Goal: Information Seeking & Learning: Learn about a topic

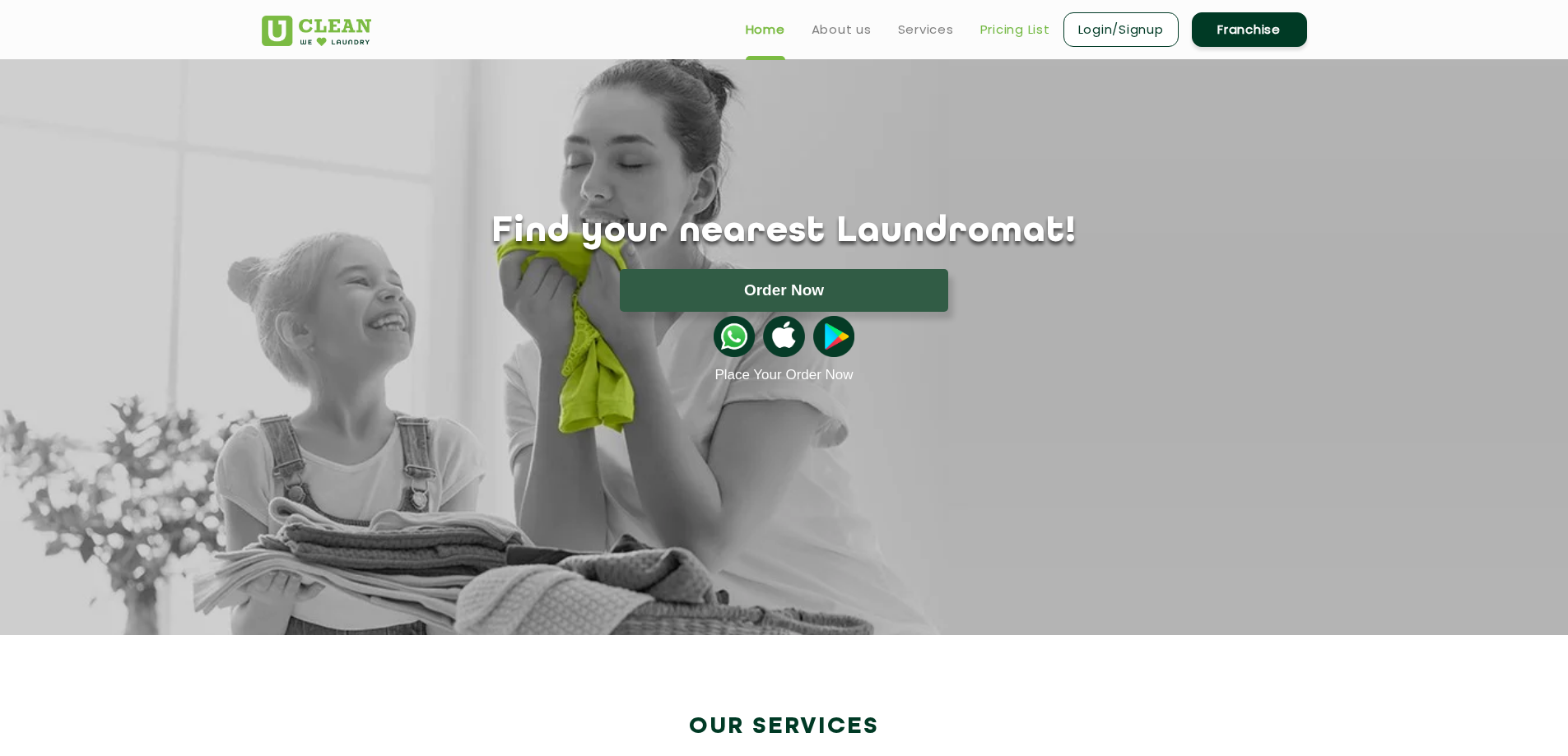
click at [995, 32] on link "Pricing List" at bounding box center [1016, 29] width 70 height 19
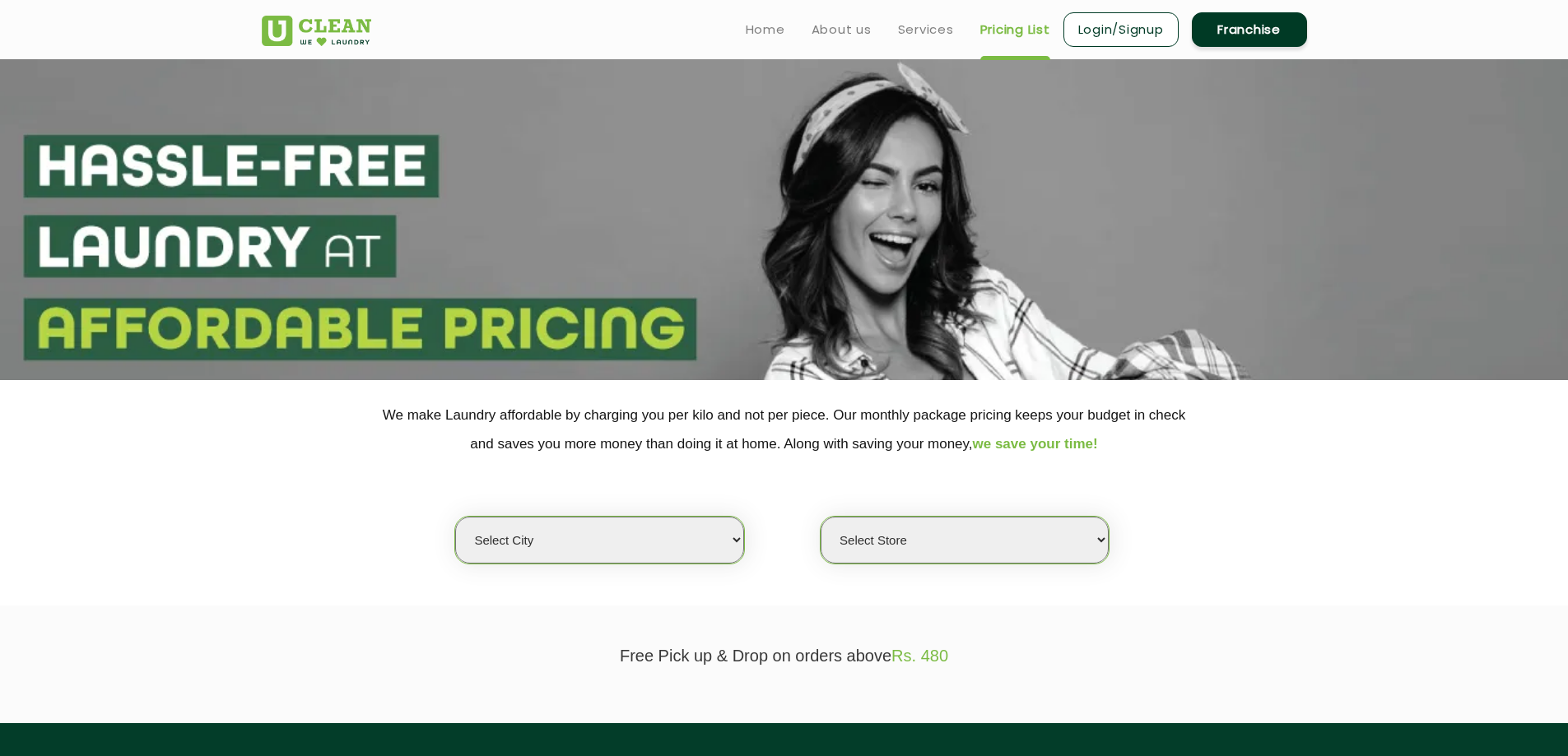
click at [709, 542] on select "Select city [GEOGRAPHIC_DATA] [GEOGRAPHIC_DATA] [GEOGRAPHIC_DATA] [GEOGRAPHIC_D…" at bounding box center [600, 540] width 288 height 47
select select "168"
click at [456, 517] on select "Select city [GEOGRAPHIC_DATA] [GEOGRAPHIC_DATA] [GEOGRAPHIC_DATA] [GEOGRAPHIC_D…" at bounding box center [600, 540] width 288 height 47
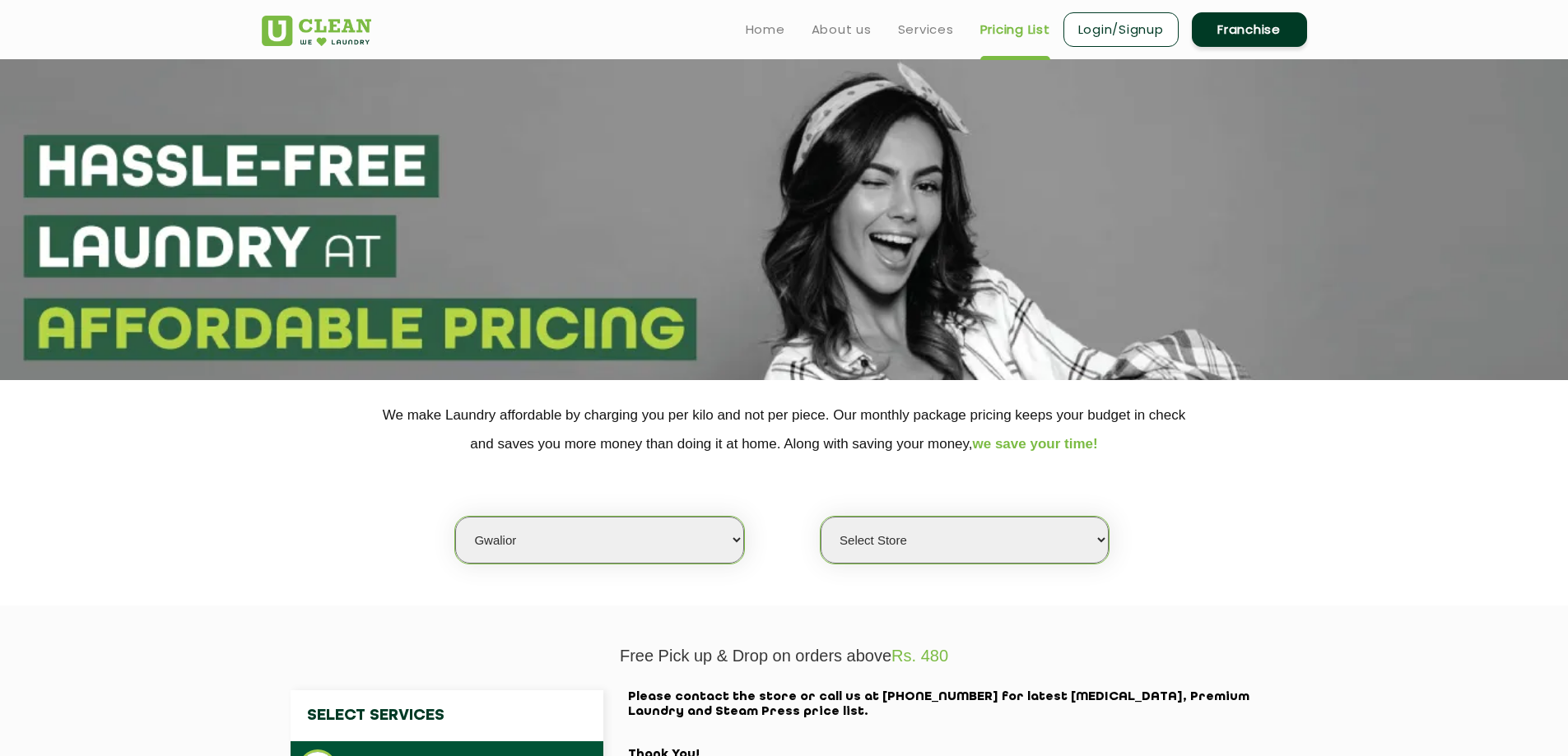
click at [959, 533] on select "Select Store UClean Tulshi Vihar Gwalior" at bounding box center [965, 540] width 288 height 47
select select "502"
click at [820, 517] on select "Select Store UClean Tulshi Vihar Gwalior" at bounding box center [965, 540] width 288 height 47
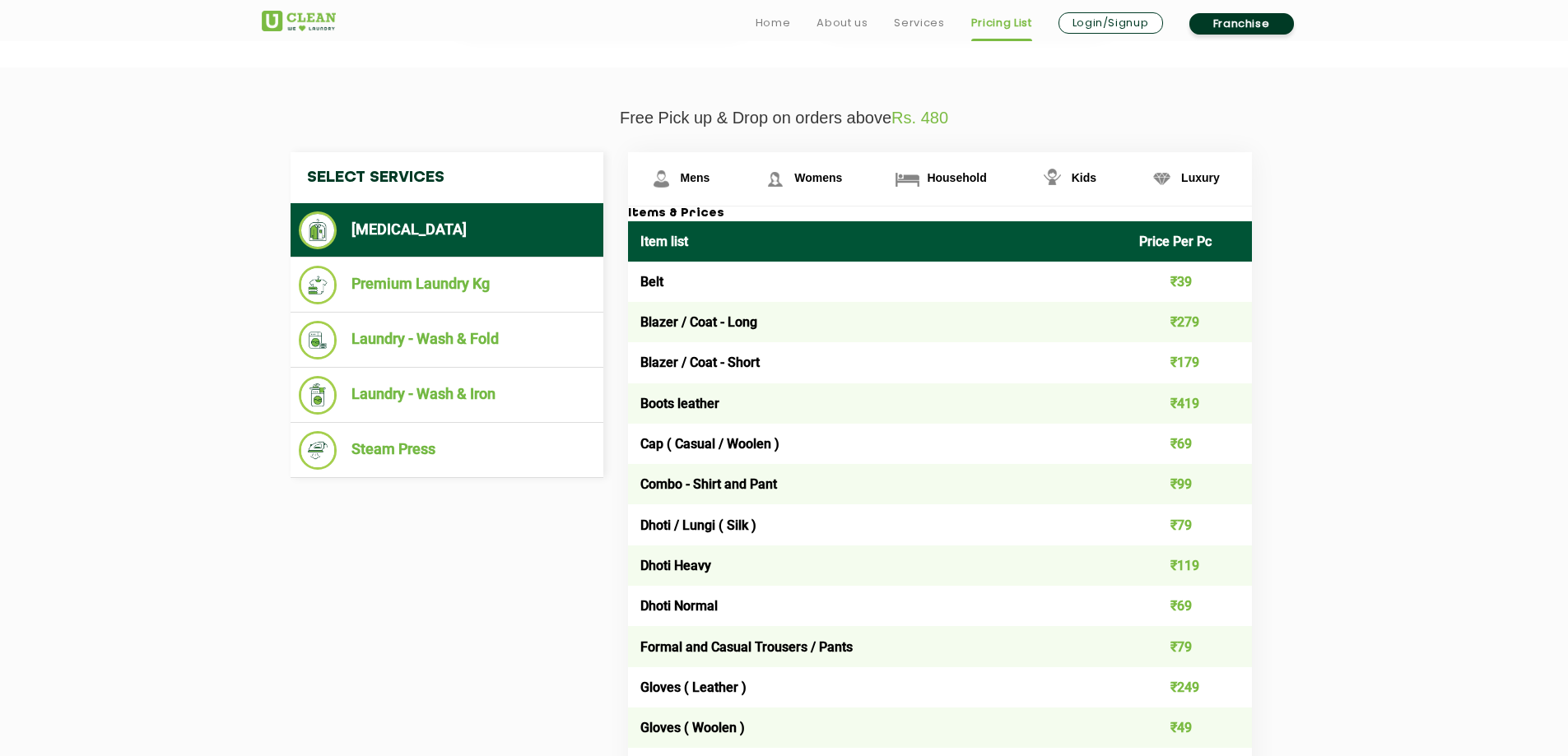
scroll to position [548, 0]
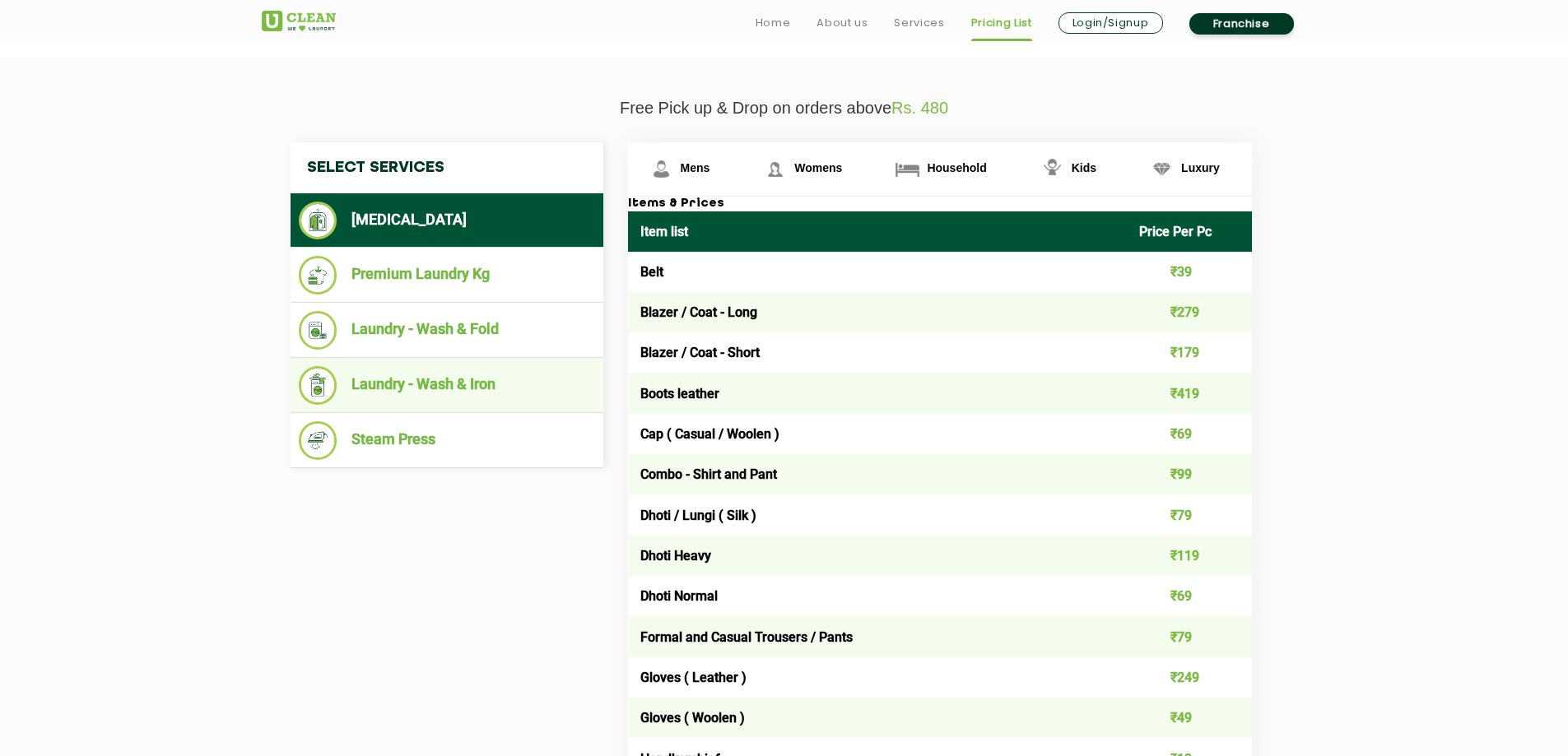
click at [437, 379] on li "Laundry - Wash & Iron" at bounding box center [447, 386] width 296 height 39
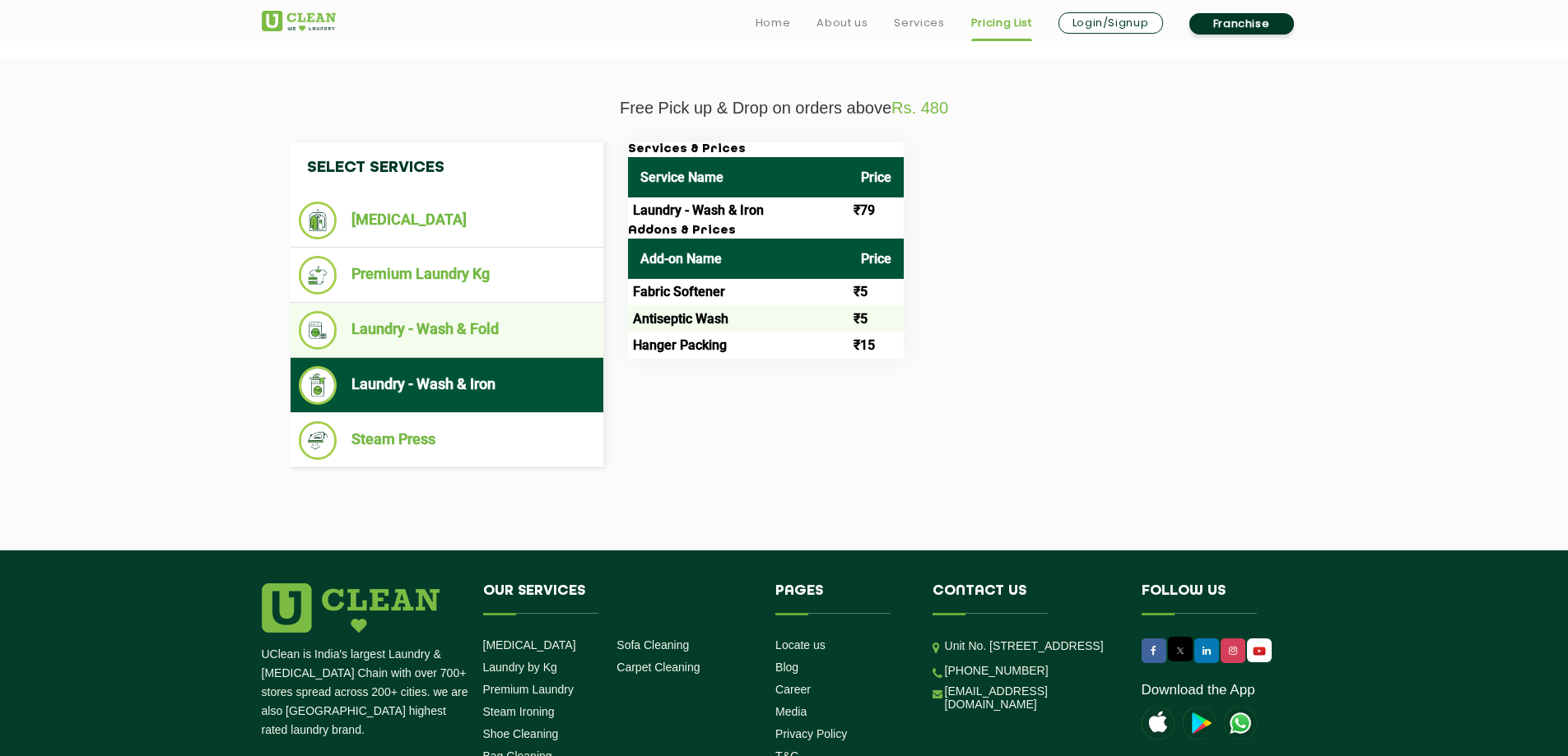
click at [429, 330] on li "Laundry - Wash & Fold" at bounding box center [447, 331] width 296 height 39
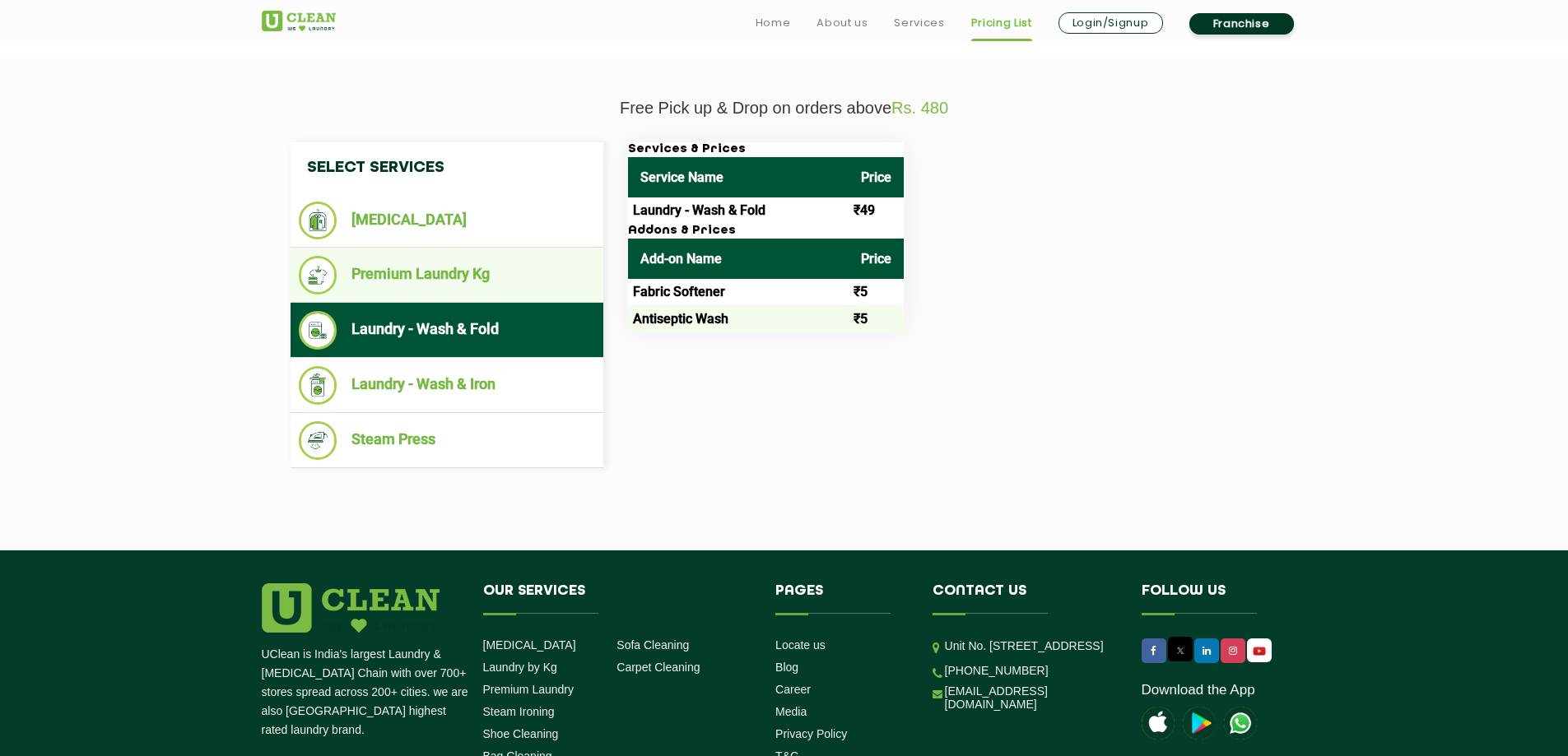
click at [432, 284] on li "Premium Laundry Kg" at bounding box center [447, 275] width 296 height 39
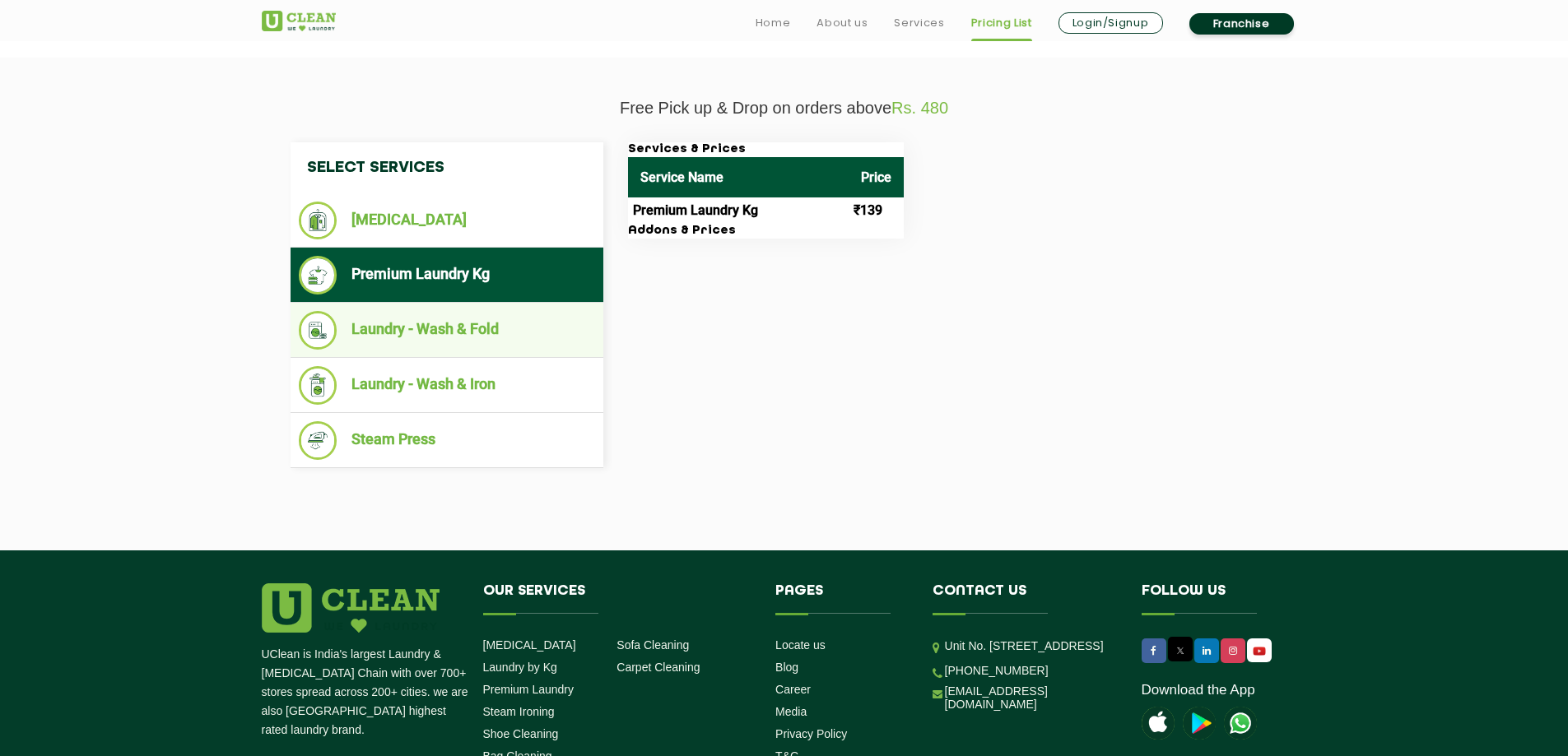
click at [438, 326] on li "Laundry - Wash & Fold" at bounding box center [447, 331] width 296 height 39
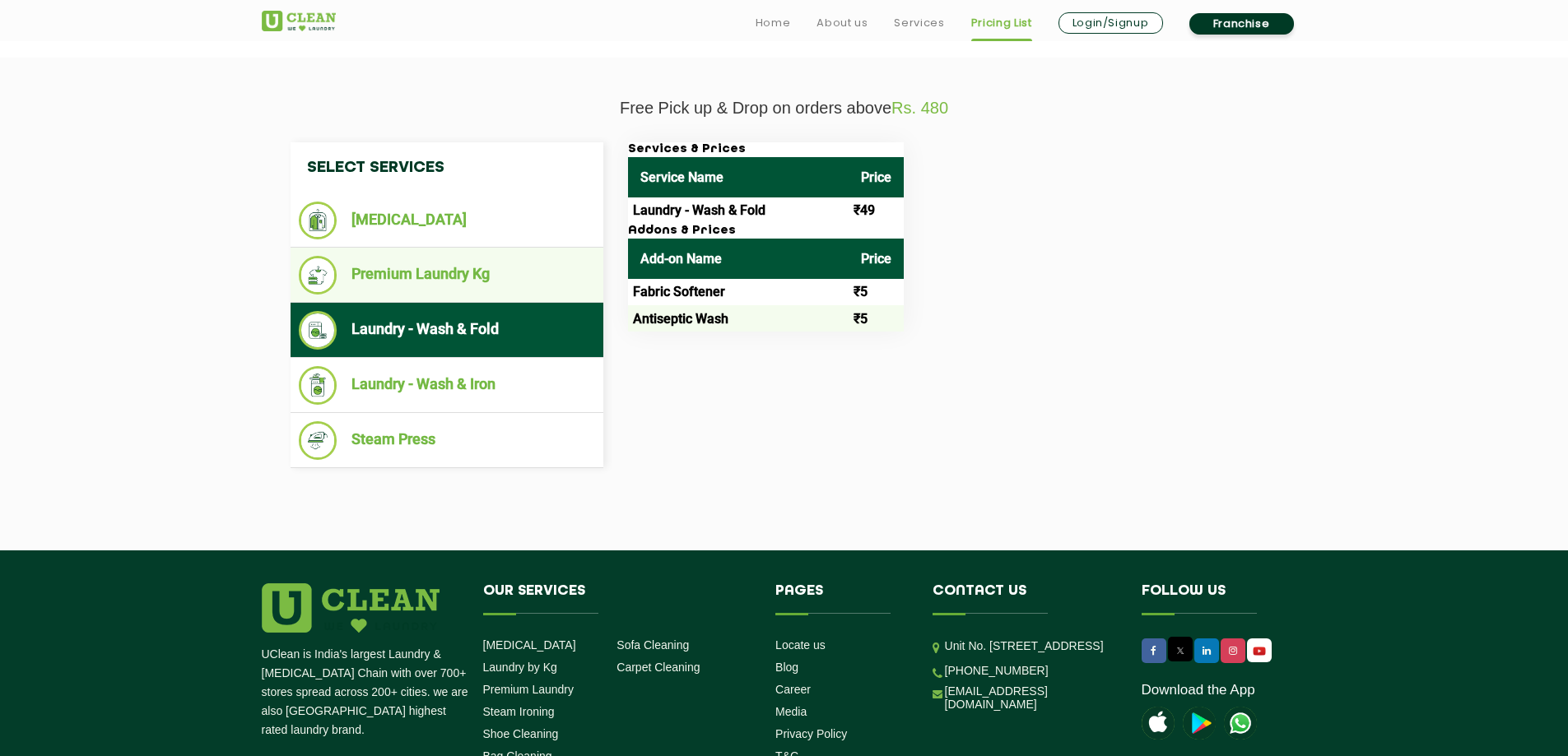
click at [440, 278] on li "Premium Laundry Kg" at bounding box center [447, 275] width 296 height 39
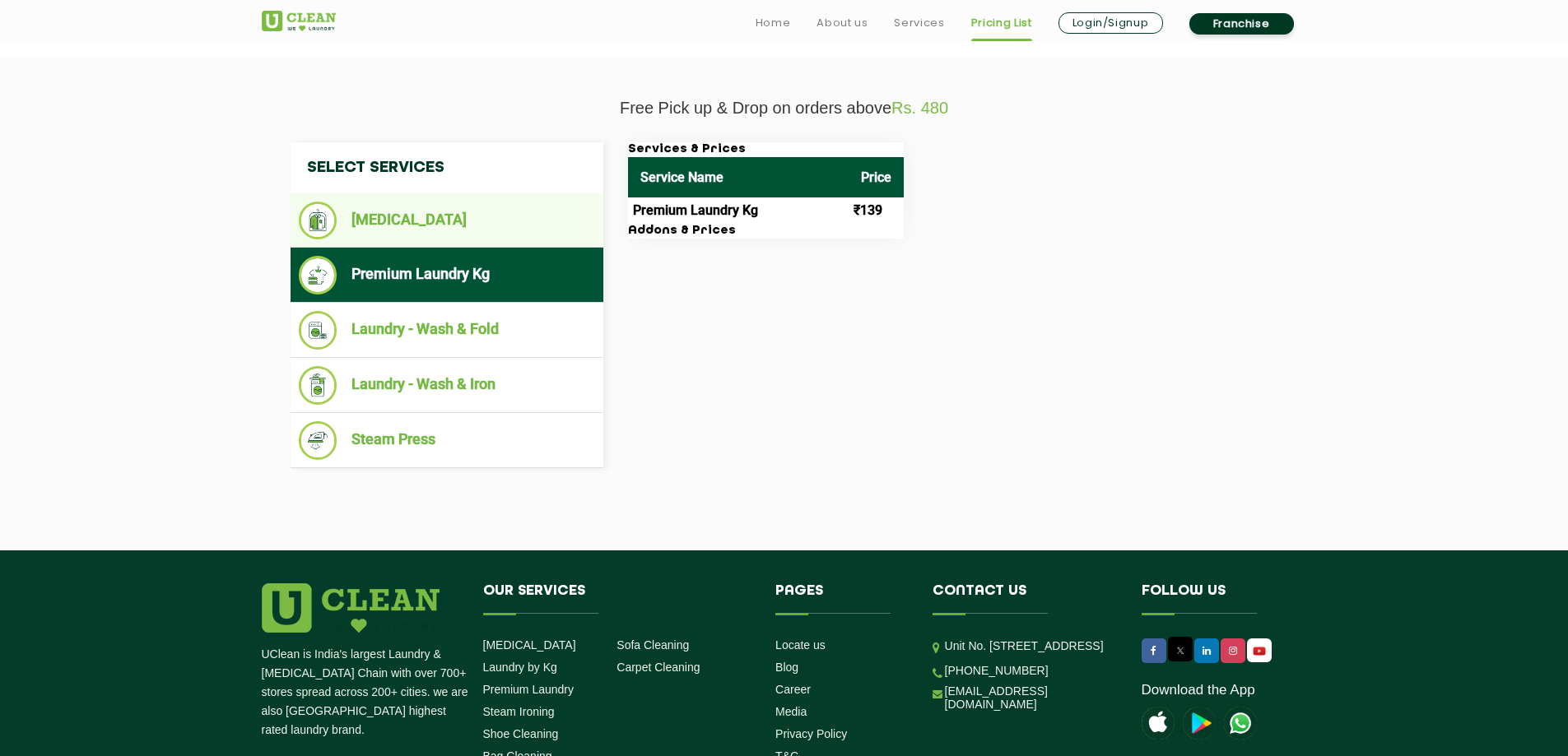
click at [440, 241] on ul "[MEDICAL_DATA]" at bounding box center [447, 221] width 313 height 55
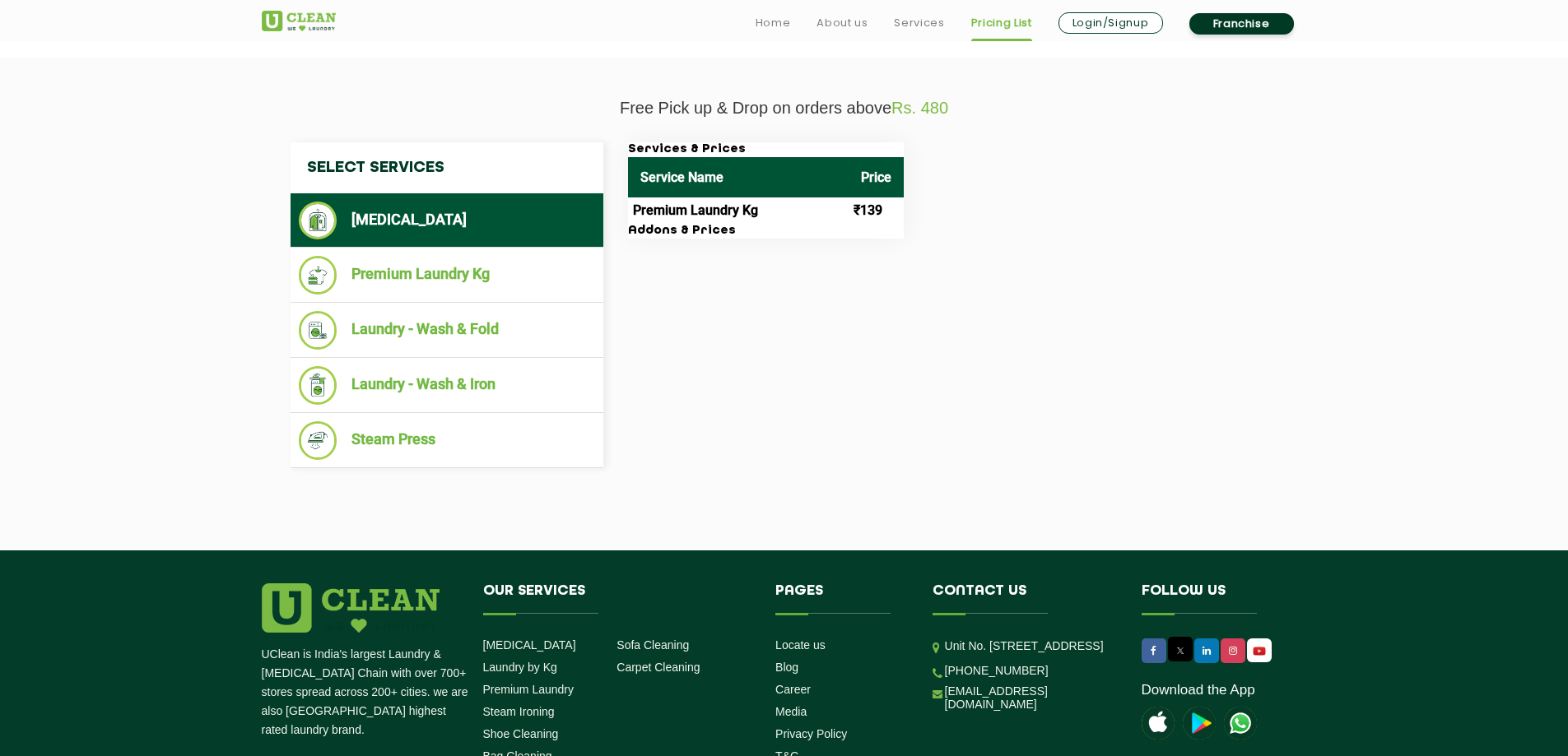
click at [421, 213] on li "[MEDICAL_DATA]" at bounding box center [447, 220] width 296 height 38
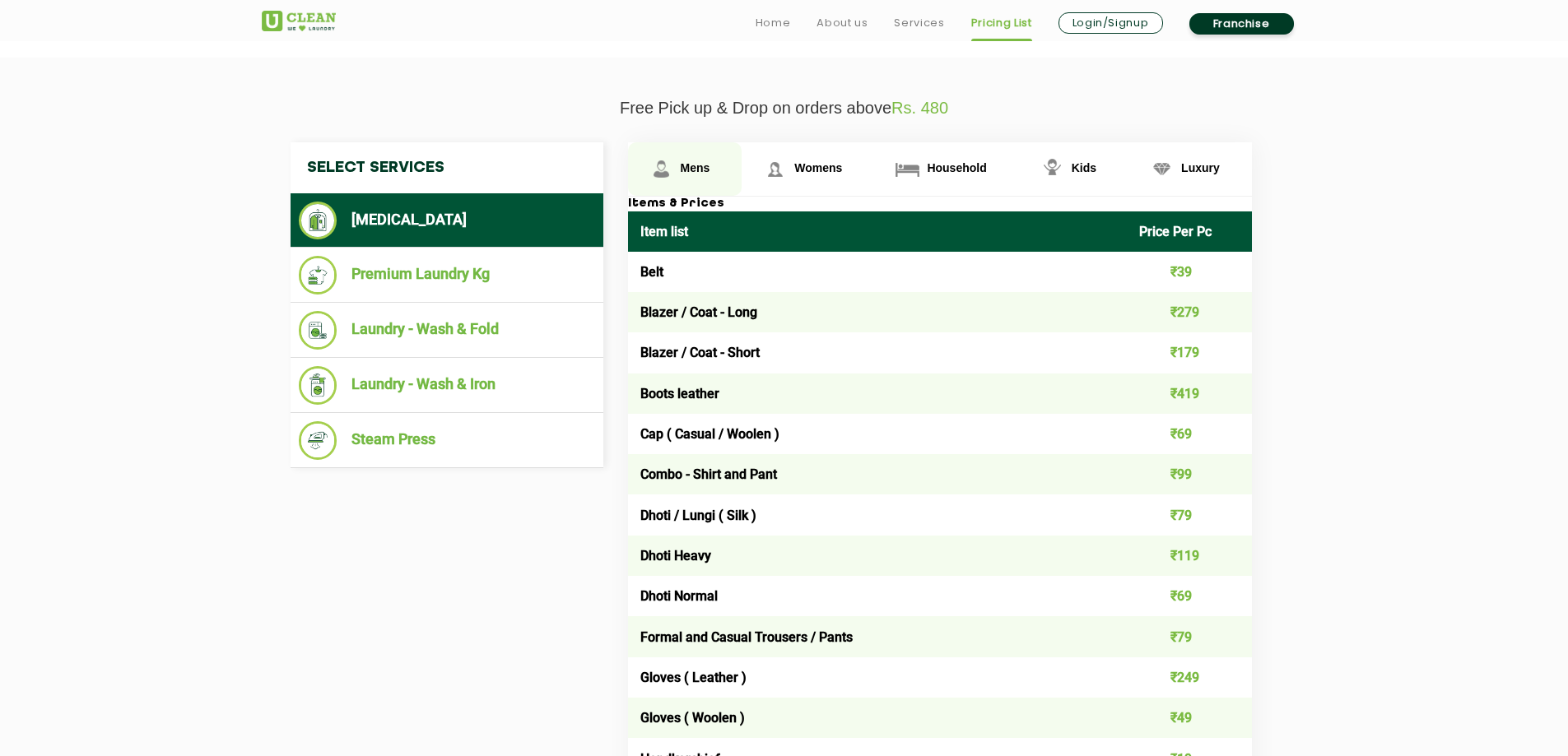
click at [699, 163] on span "Mens" at bounding box center [696, 167] width 30 height 13
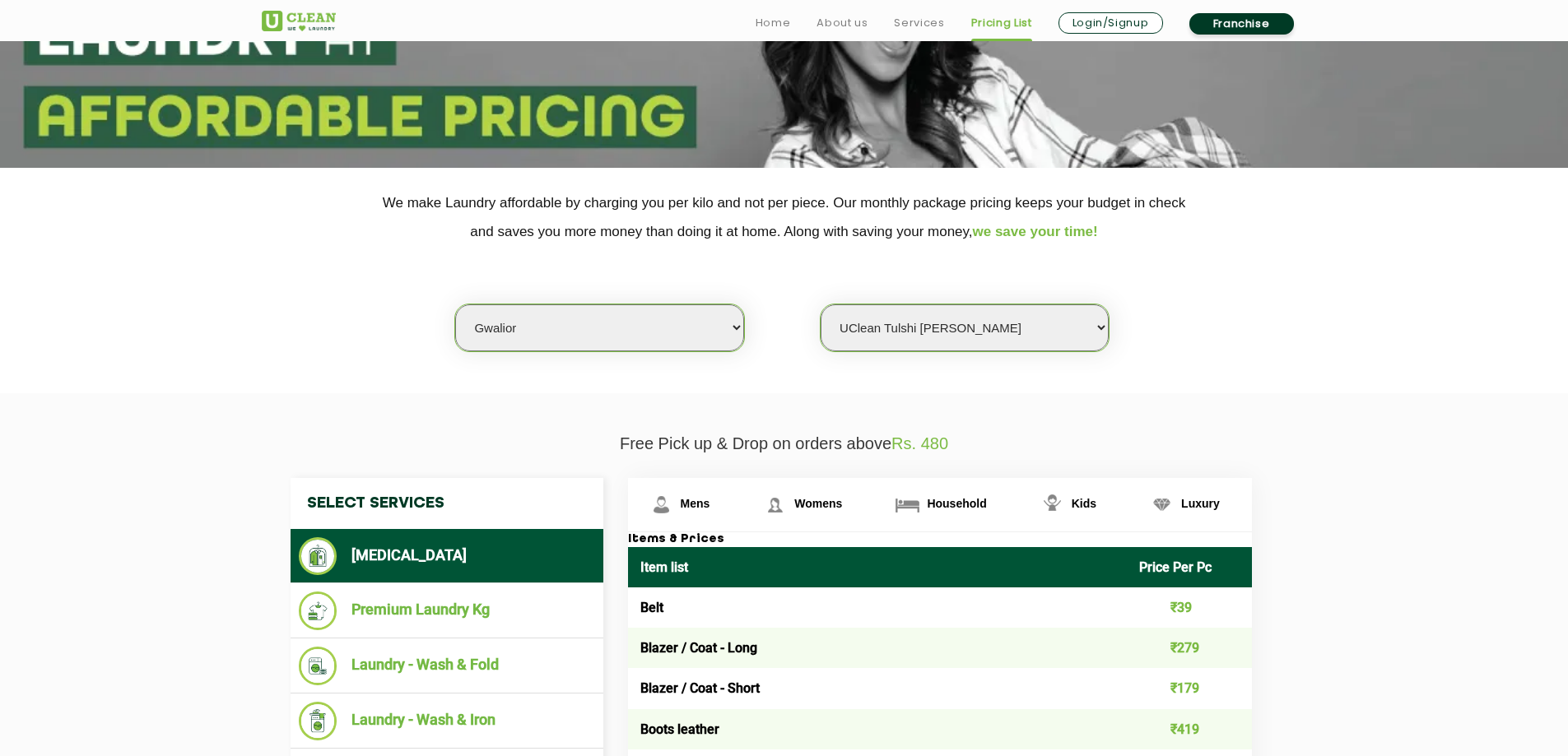
scroll to position [486, 0]
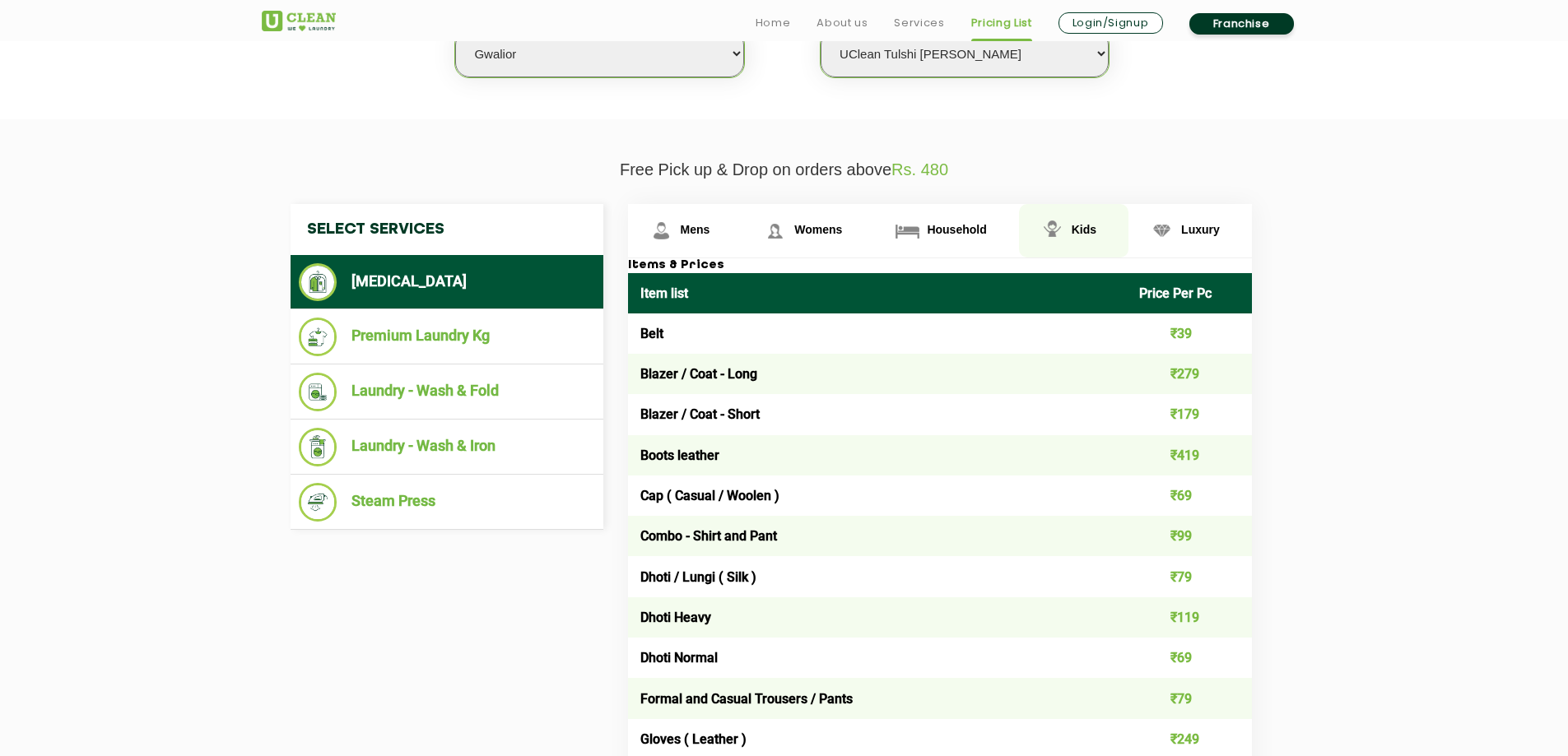
click at [1083, 221] on link "Kids" at bounding box center [1074, 230] width 110 height 54
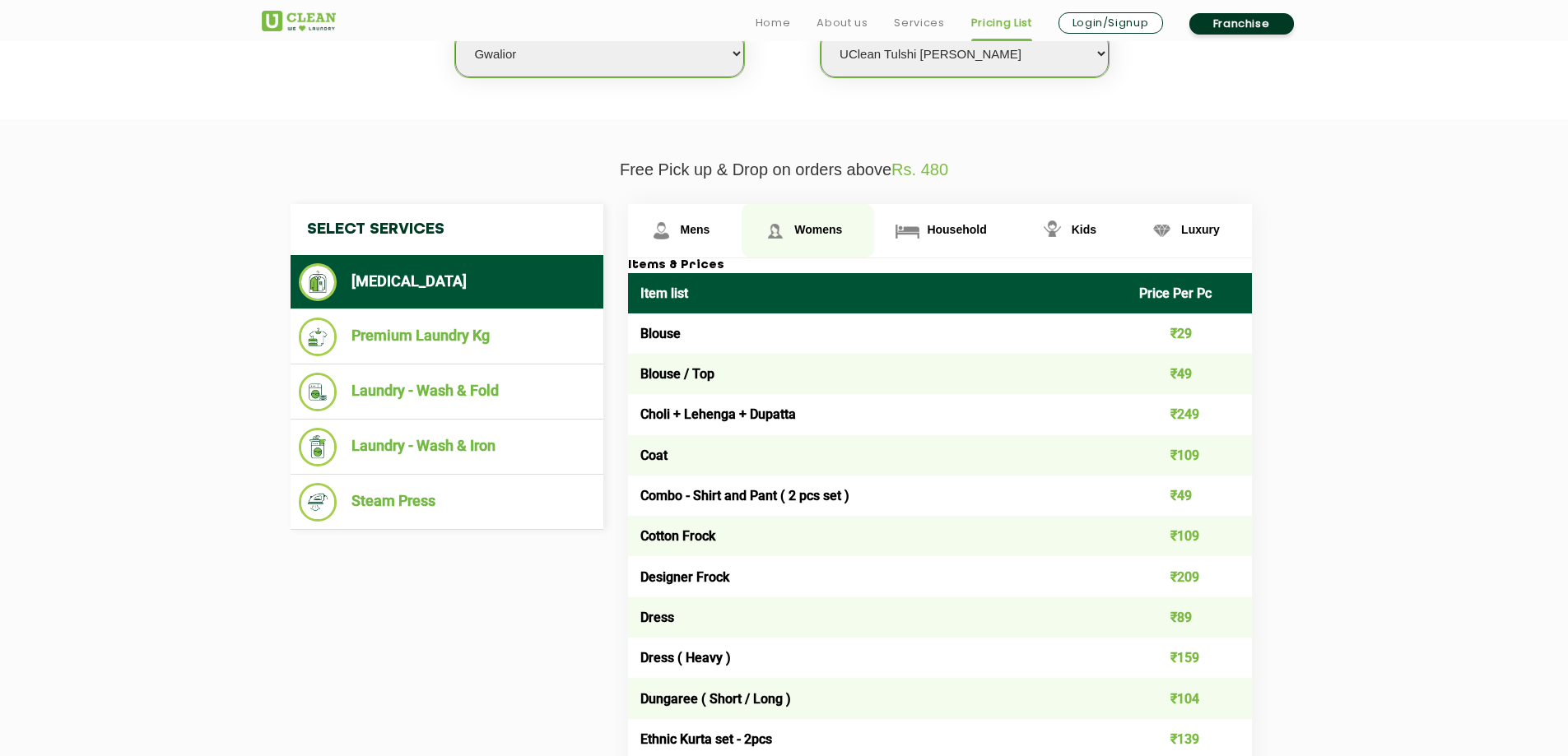
click at [828, 226] on span "Womens" at bounding box center [818, 229] width 47 height 13
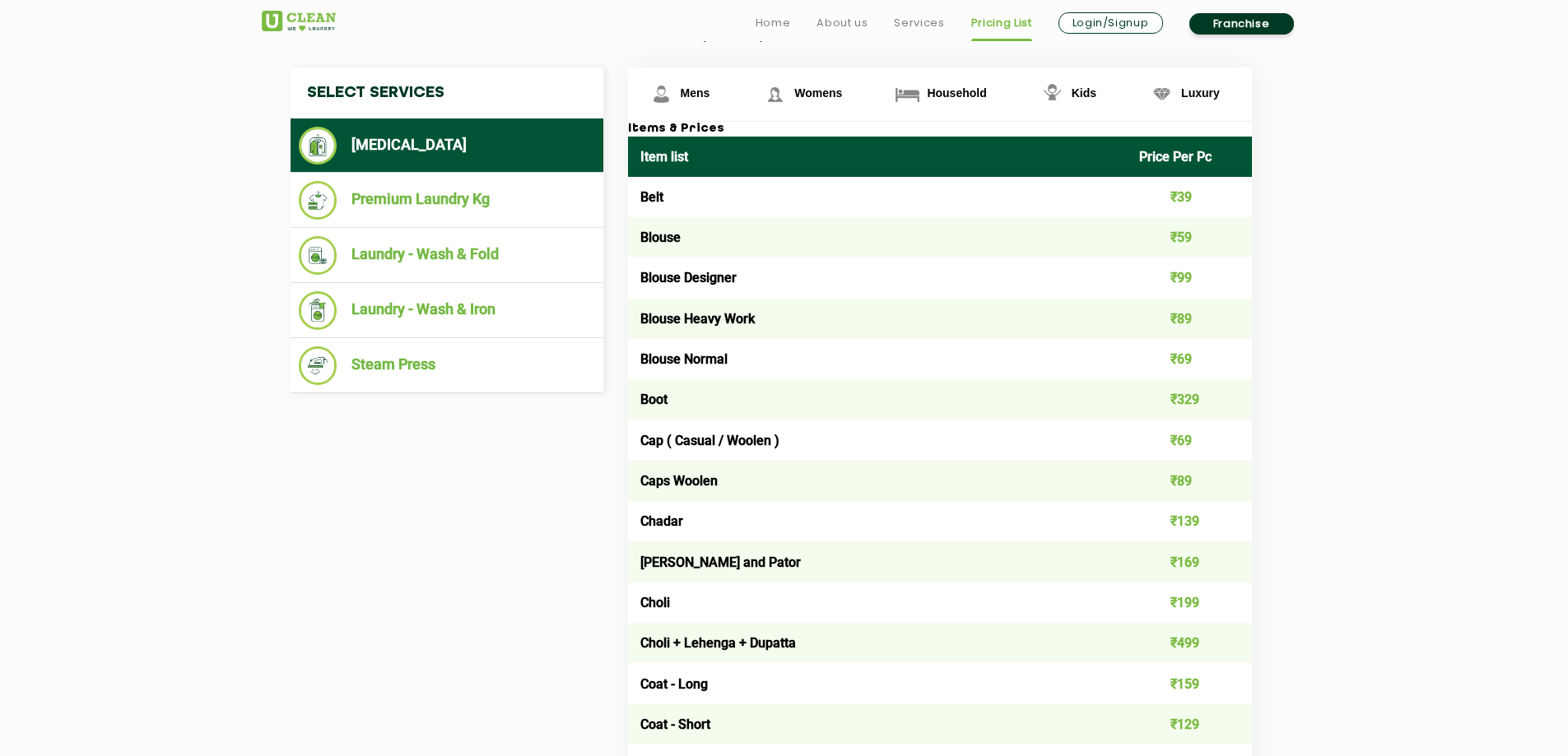
scroll to position [509, 0]
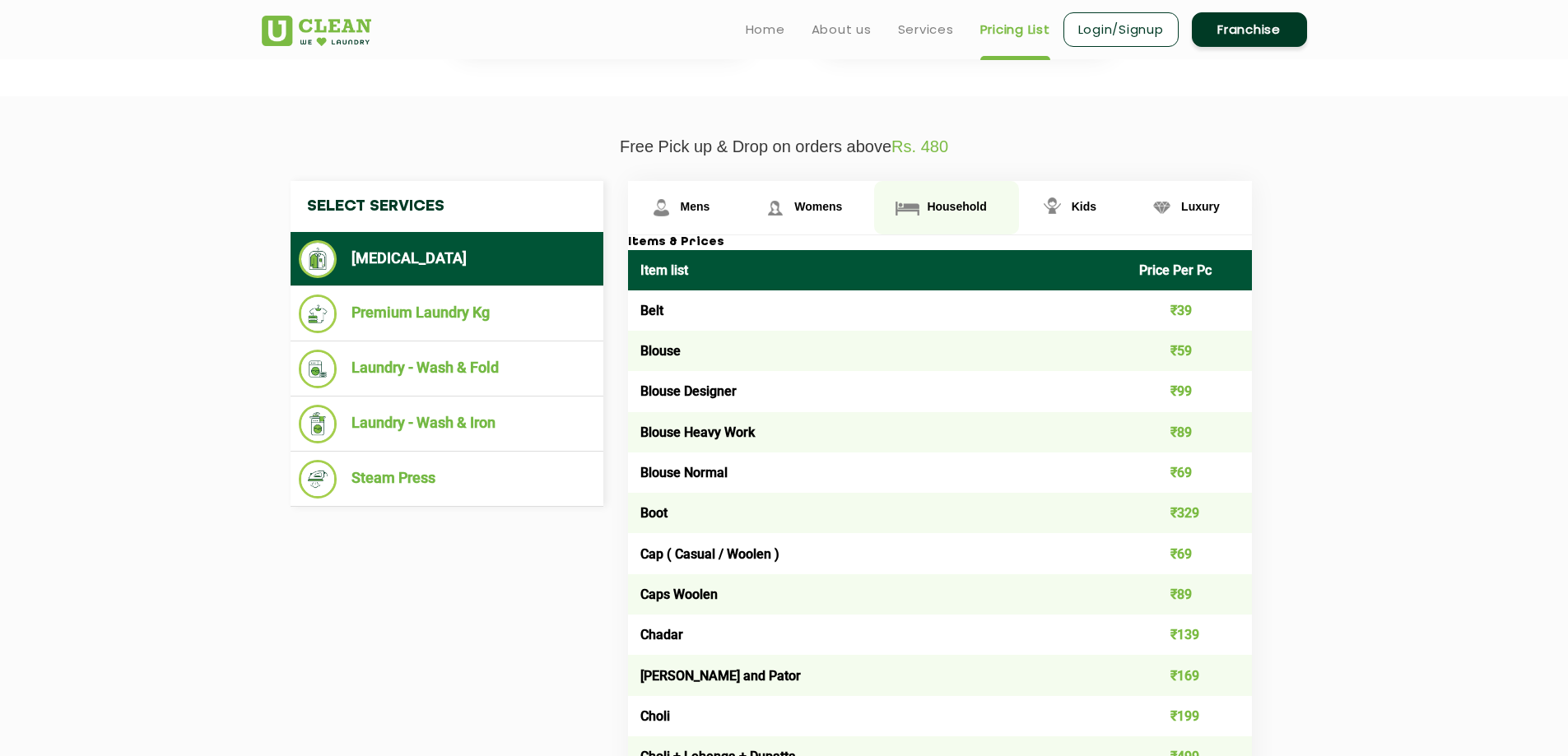
click at [979, 201] on span "Household" at bounding box center [956, 206] width 59 height 13
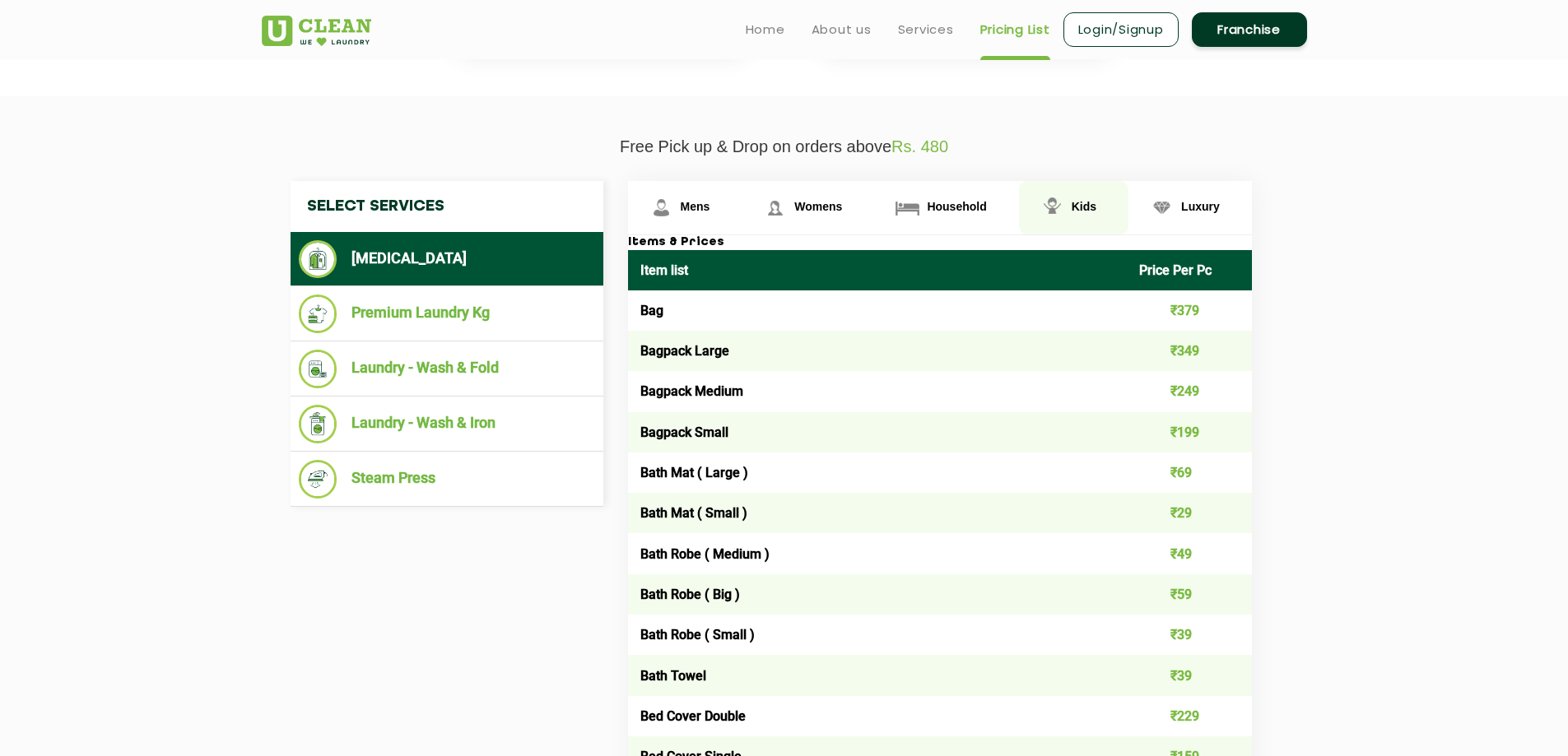
click at [1064, 207] on img at bounding box center [1053, 207] width 29 height 29
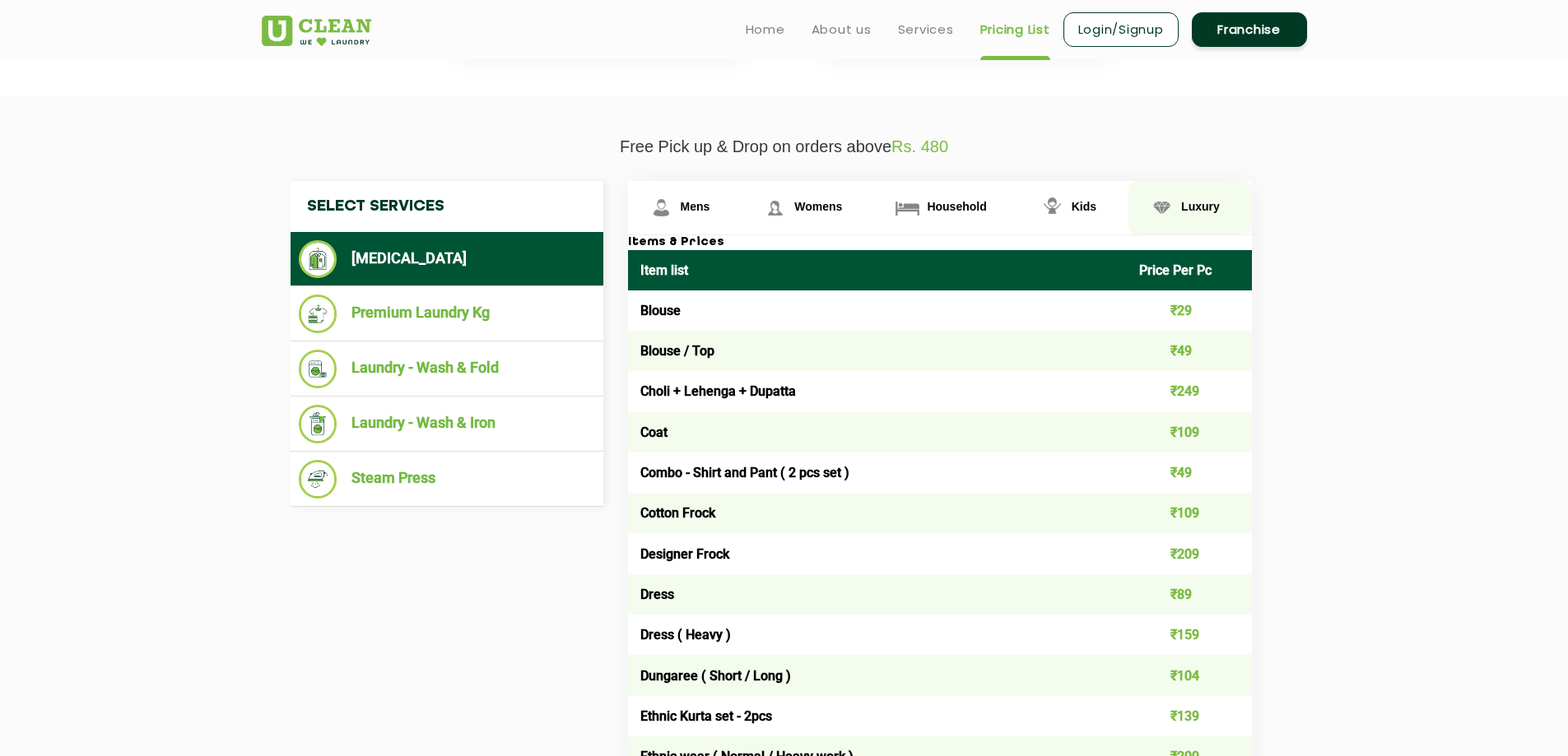
click at [1190, 210] on span "Luxury" at bounding box center [1200, 206] width 39 height 13
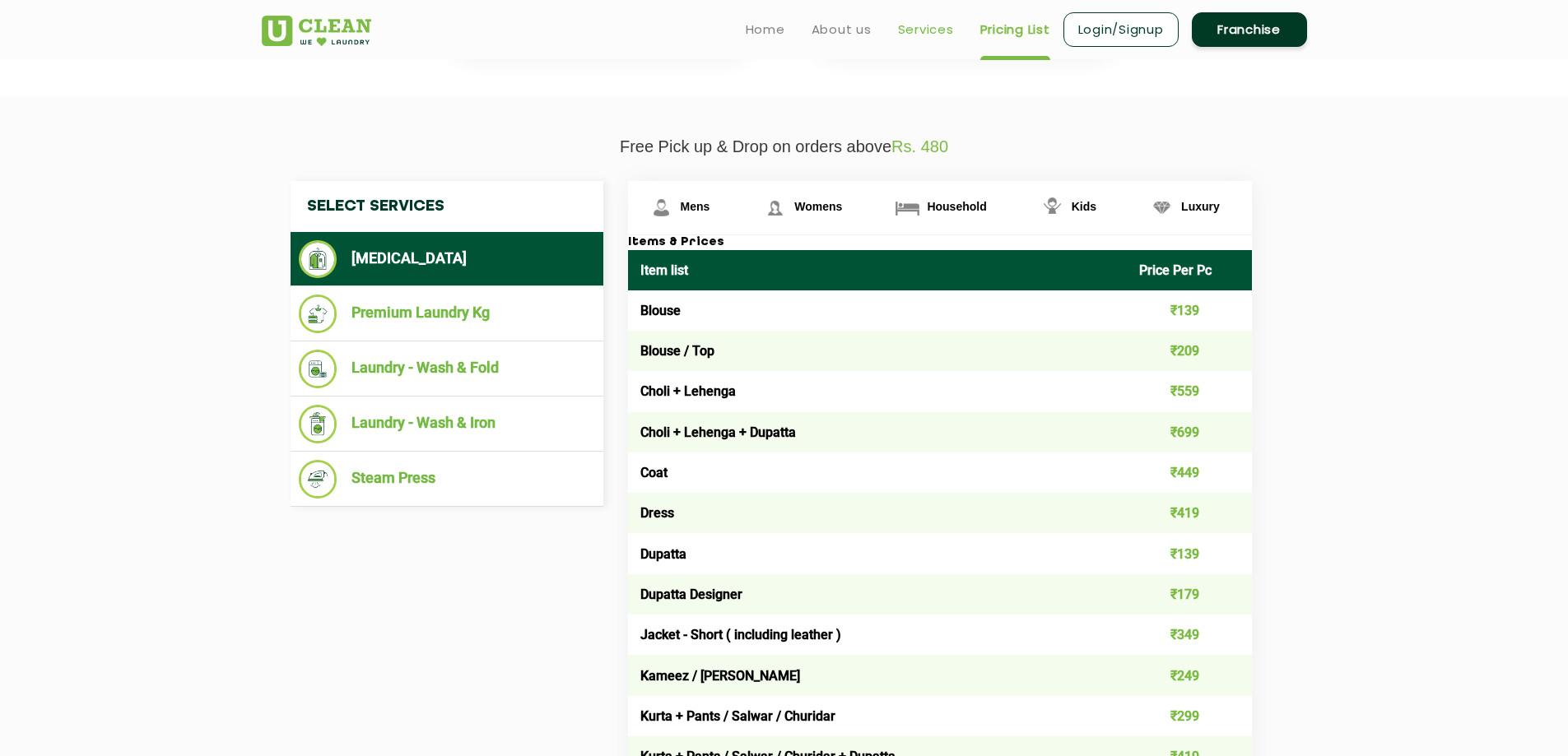
click at [936, 32] on link "Services" at bounding box center [926, 29] width 56 height 19
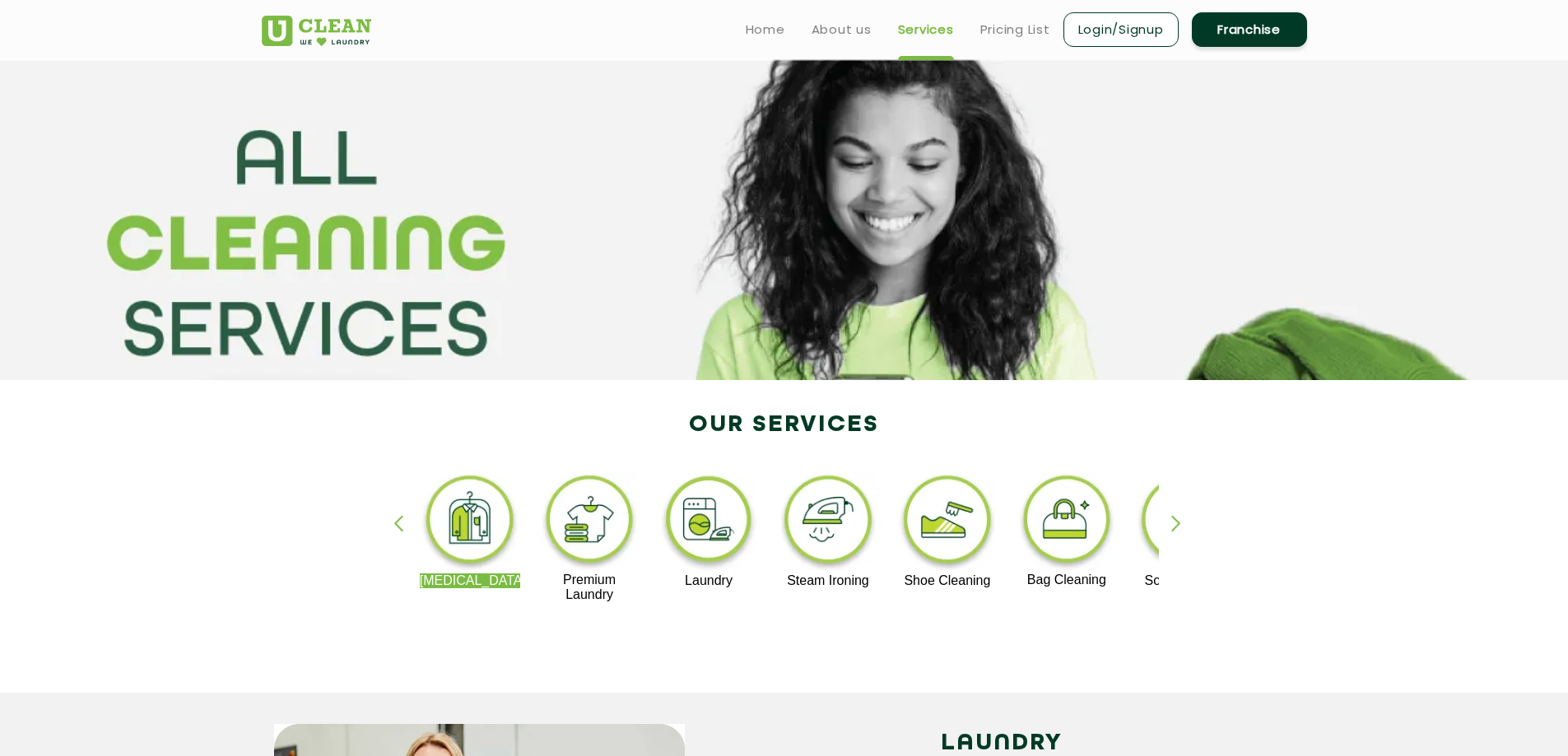
click at [1270, 38] on link "Franchise" at bounding box center [1250, 29] width 115 height 34
